Goal: Information Seeking & Learning: Learn about a topic

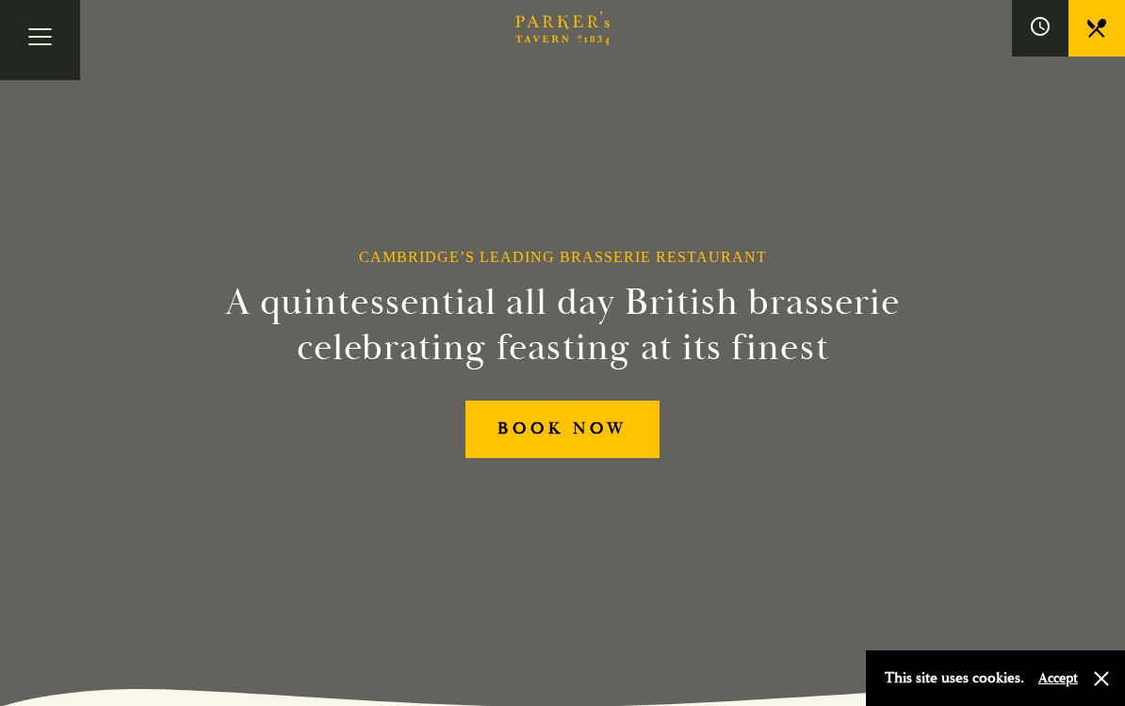
click at [51, 25] on button "Toggle navigation" at bounding box center [40, 40] width 80 height 80
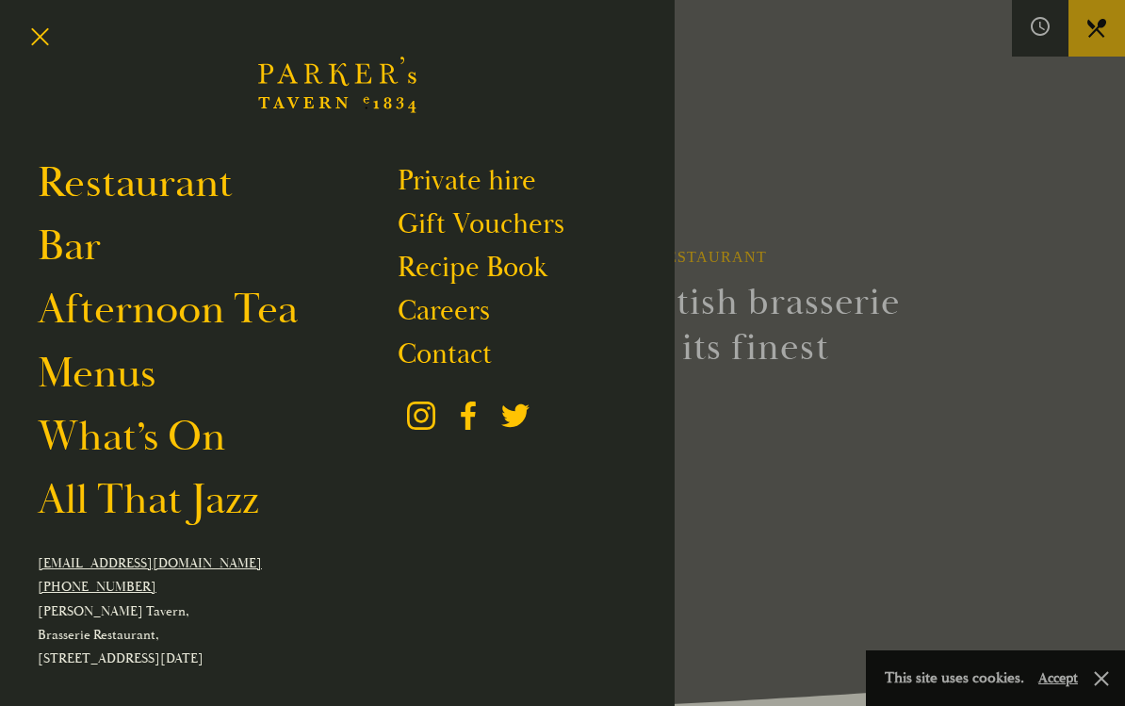
click at [78, 188] on link "Restaurant" at bounding box center [135, 182] width 195 height 53
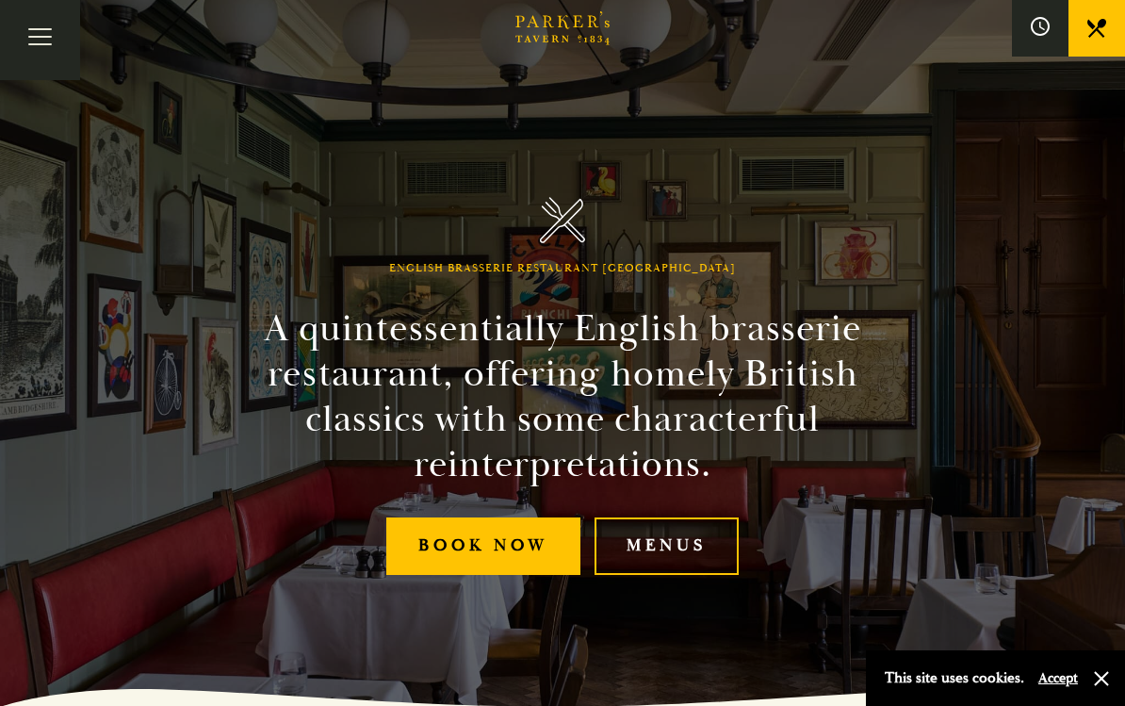
click at [664, 546] on link "Menus" at bounding box center [667, 545] width 144 height 57
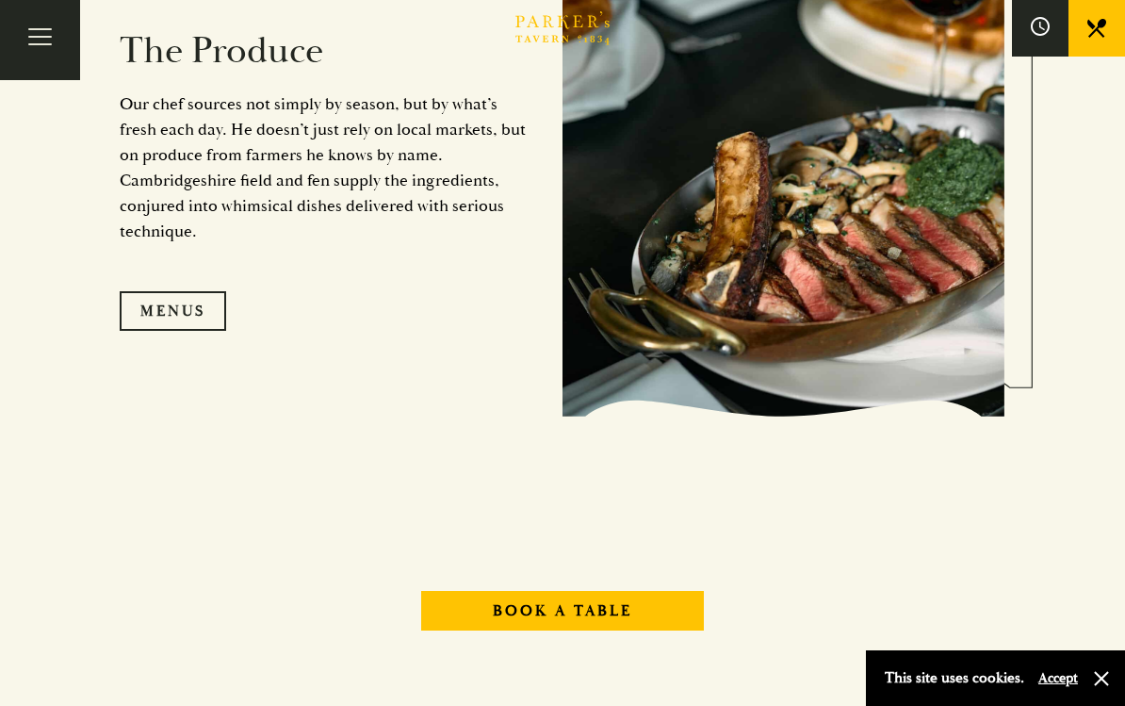
scroll to position [1763, 0]
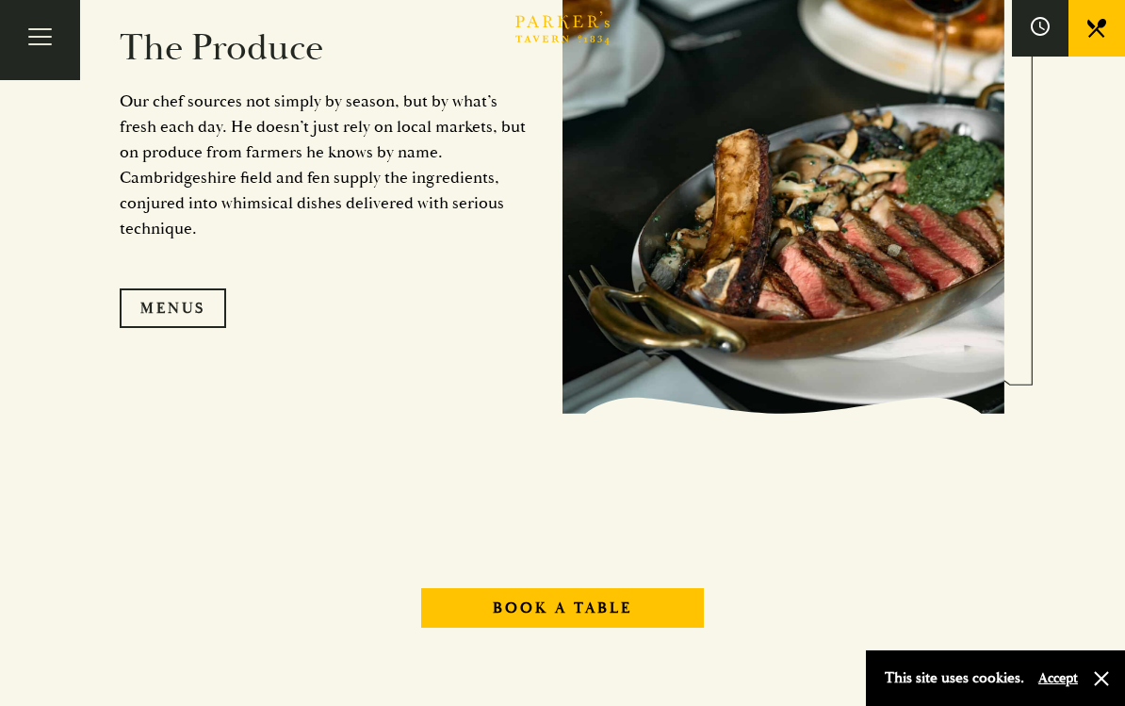
click at [180, 326] on link "Menus" at bounding box center [173, 308] width 106 height 40
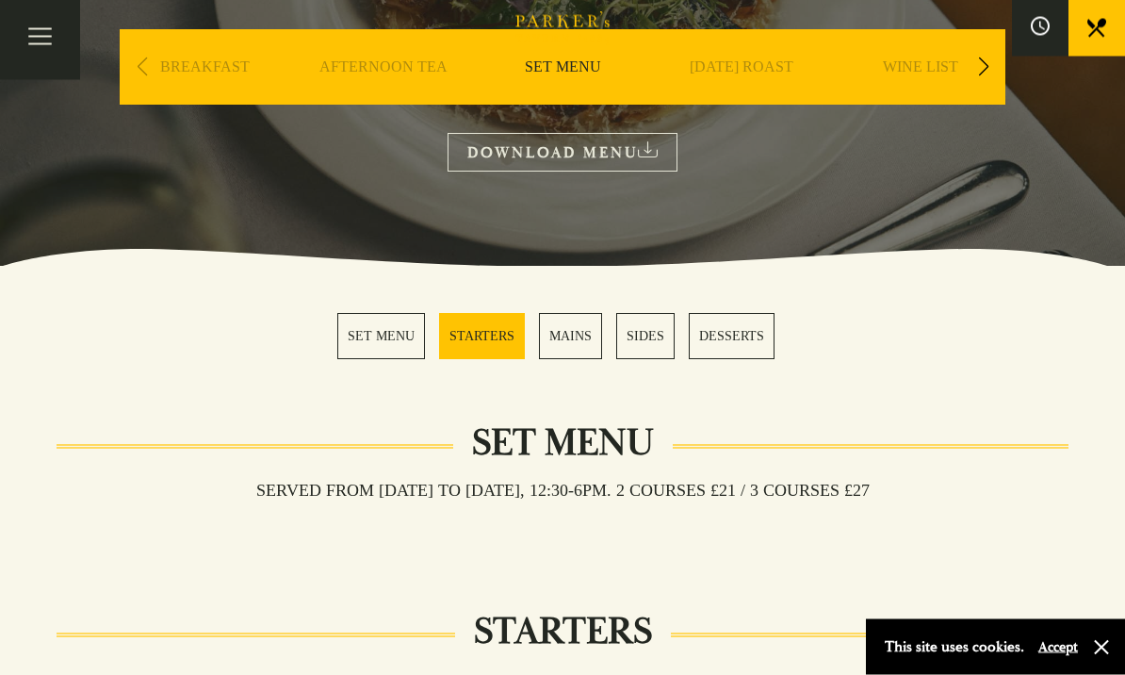
scroll to position [270, 0]
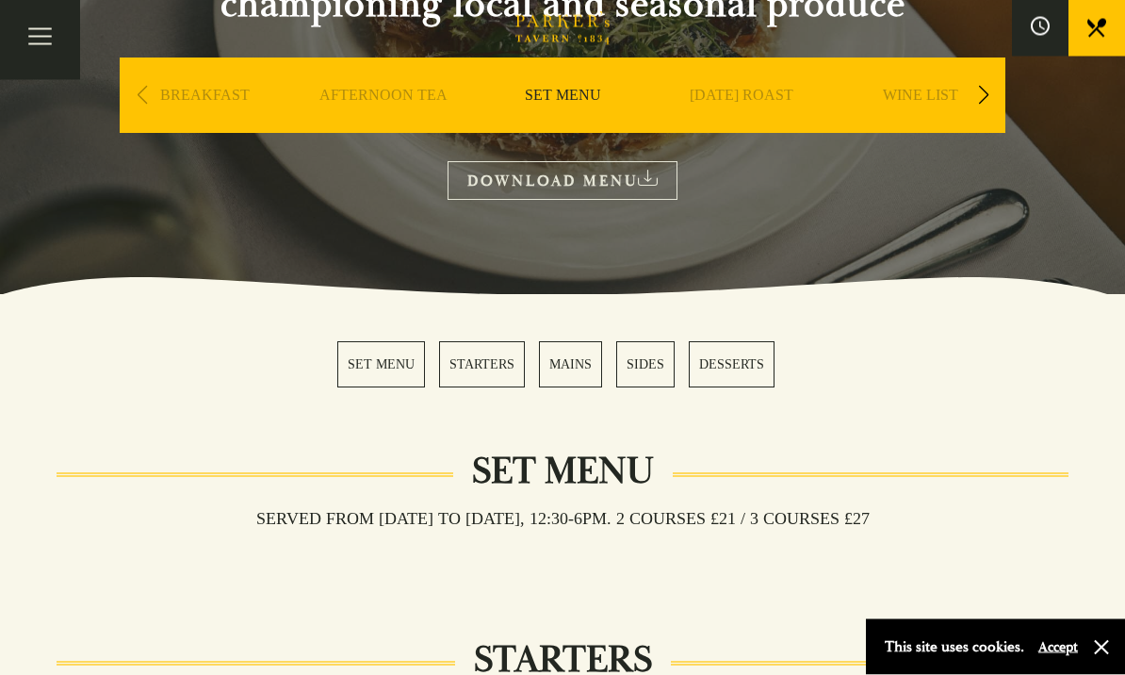
click at [568, 357] on link "MAINS" at bounding box center [570, 365] width 63 height 46
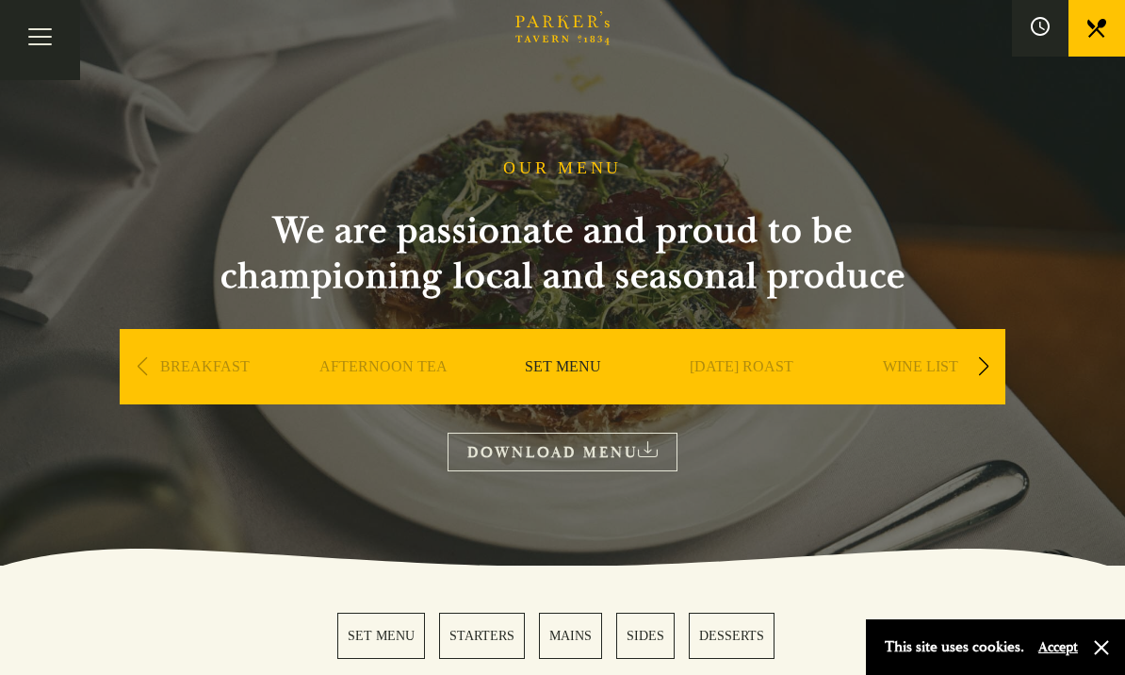
scroll to position [337, 0]
click at [782, 357] on link "[DATE] ROAST" at bounding box center [742, 394] width 104 height 75
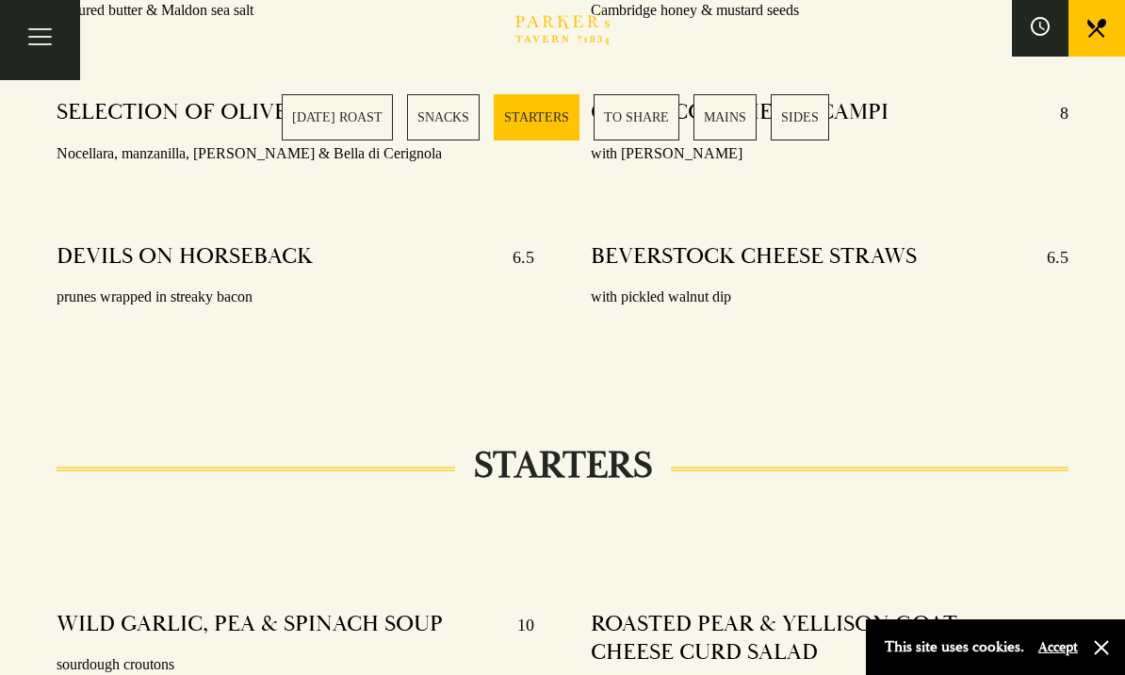
scroll to position [1550, 0]
